Goal: Register for event/course

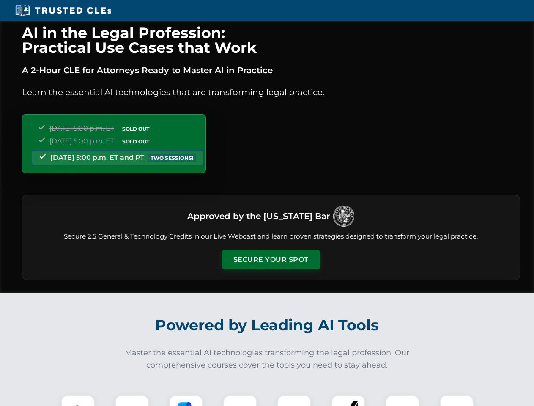
click at [270, 259] on button "Secure Your Spot" at bounding box center [270, 259] width 99 height 19
click at [78, 400] on img at bounding box center [77, 411] width 25 height 25
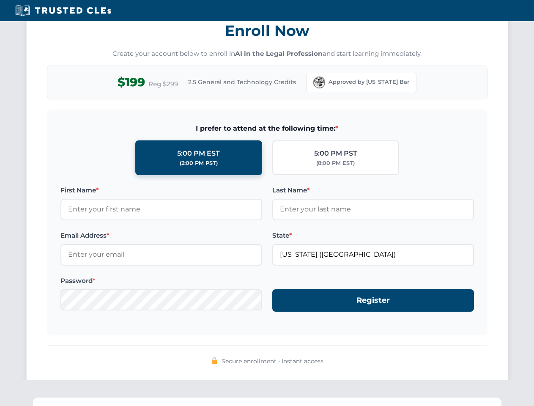
scroll to position [829, 0]
